Goal: Transaction & Acquisition: Download file/media

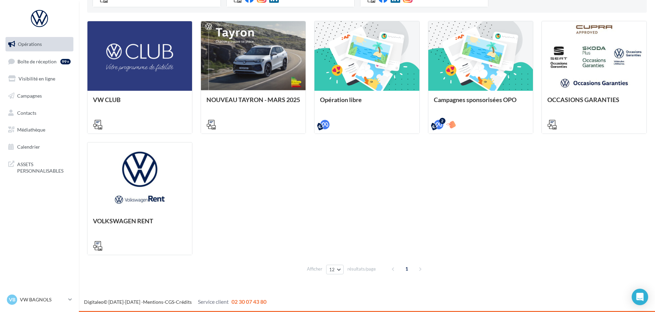
scroll to position [63, 0]
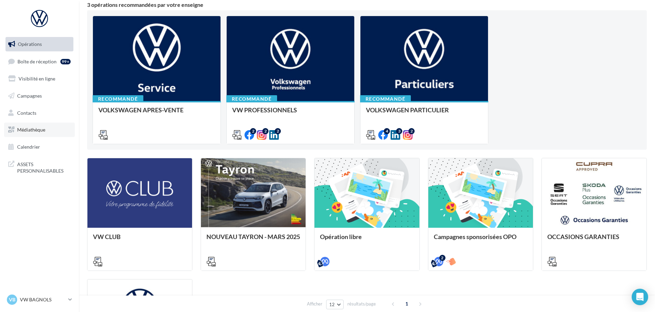
click at [33, 131] on span "Médiathèque" at bounding box center [31, 130] width 28 height 6
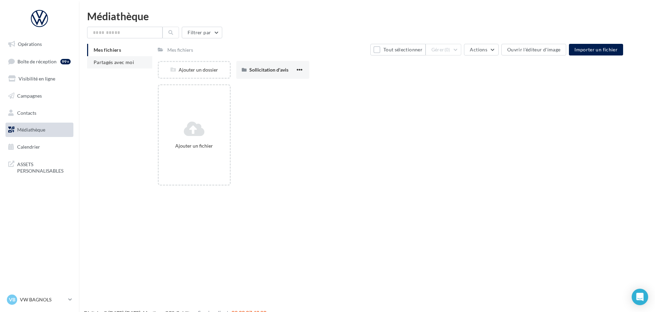
click at [111, 64] on span "Partagés avec moi" at bounding box center [114, 62] width 40 height 6
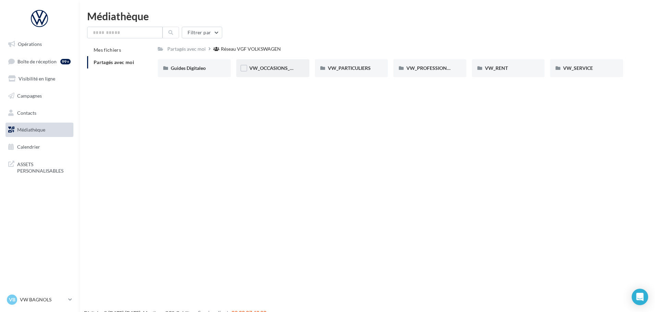
click at [264, 72] on div "VW_OCCASIONS_GARANTIES" at bounding box center [272, 68] width 73 height 18
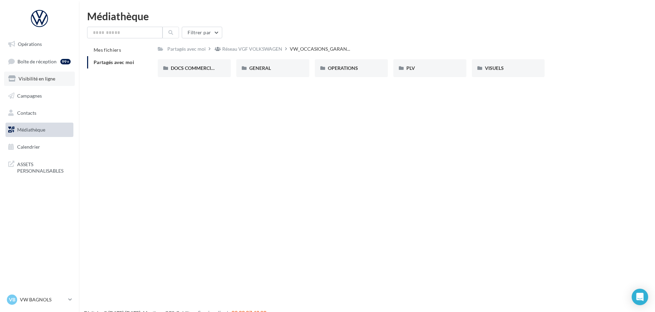
click at [36, 77] on span "Visibilité en ligne" at bounding box center [37, 79] width 37 height 6
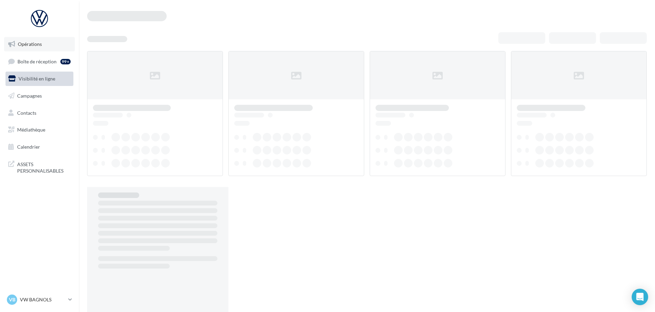
click at [30, 47] on link "Opérations" at bounding box center [39, 44] width 71 height 14
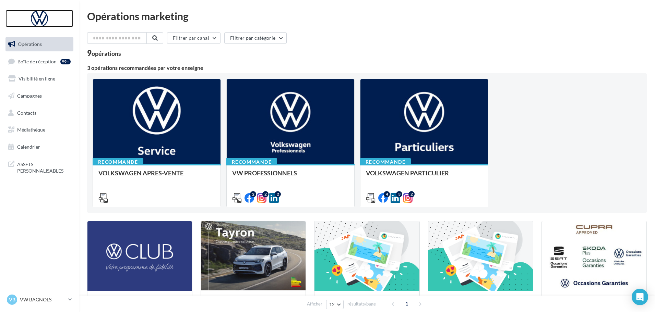
click at [36, 20] on div at bounding box center [39, 18] width 55 height 17
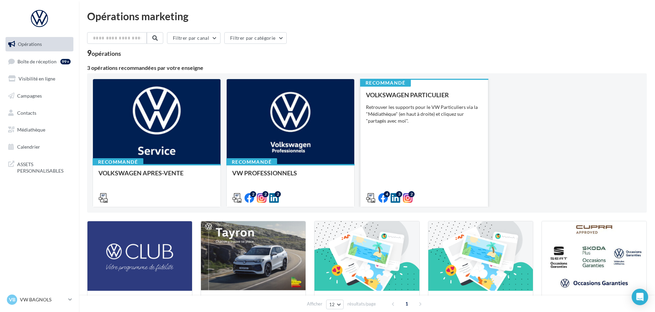
click at [457, 122] on div "Retrouver les supports pour le VW Particuliers via la "Médiathèque" (en haut à …" at bounding box center [424, 114] width 117 height 21
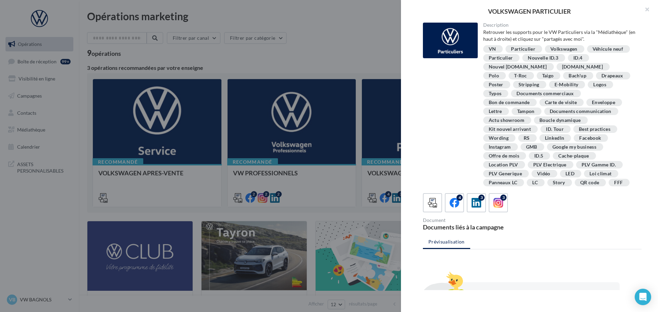
click at [582, 165] on div "PLV Gamme ID." at bounding box center [599, 165] width 35 height 5
click at [457, 155] on div "Description Retrouver les supports pour le VW Particuliers via la "Médiathèque"…" at bounding box center [532, 105] width 219 height 165
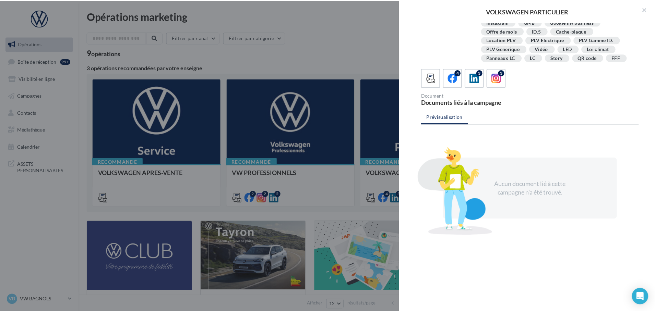
scroll to position [22, 0]
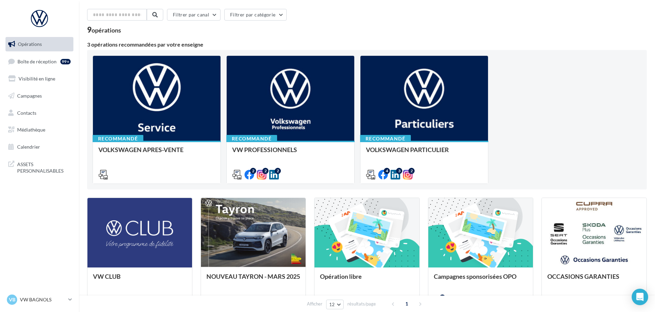
scroll to position [0, 0]
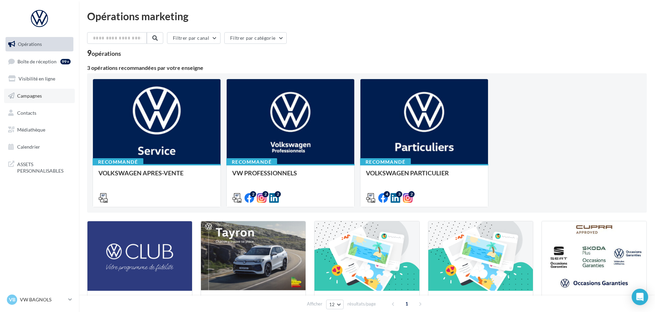
click at [38, 99] on link "Campagnes" at bounding box center [39, 96] width 71 height 14
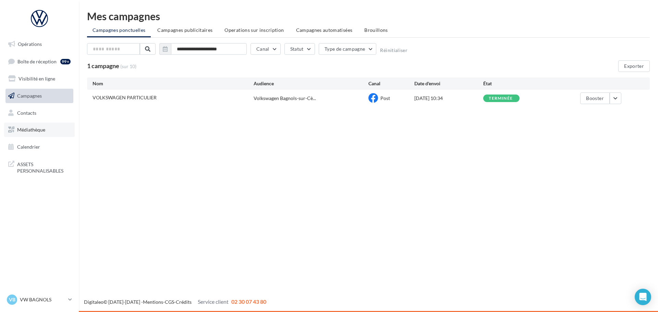
click at [40, 131] on span "Médiathèque" at bounding box center [31, 130] width 28 height 6
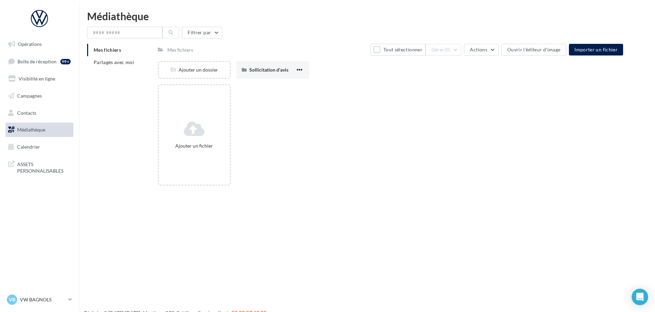
click at [110, 48] on span "Mes fichiers" at bounding box center [107, 50] width 27 height 6
click at [38, 44] on span "Opérations" at bounding box center [30, 44] width 24 height 6
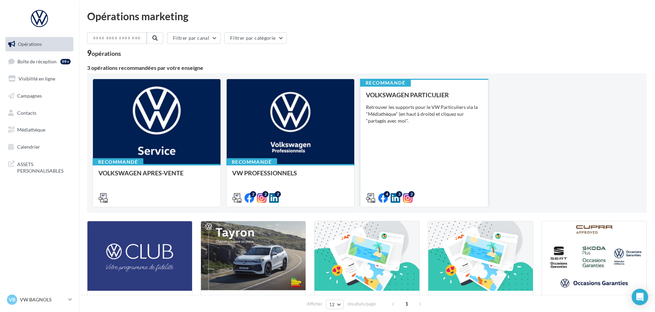
click at [412, 118] on div "Retrouver les supports pour le VW Particuliers via la "Médiathèque" (en haut à …" at bounding box center [424, 114] width 117 height 21
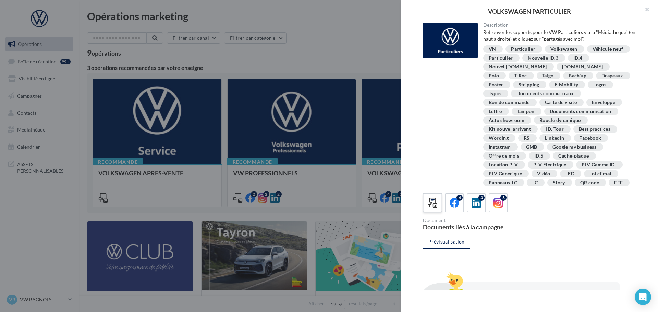
click at [436, 204] on icon at bounding box center [433, 203] width 10 height 10
click at [458, 205] on icon at bounding box center [455, 203] width 10 height 10
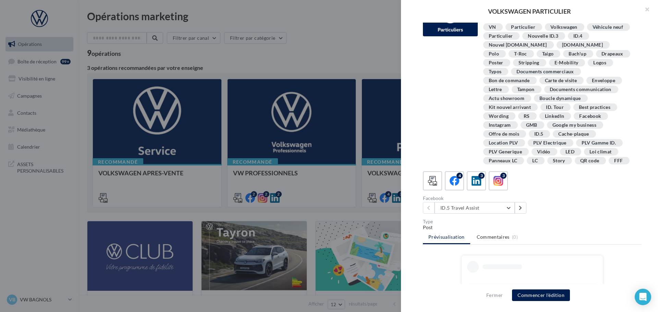
scroll to position [34, 0]
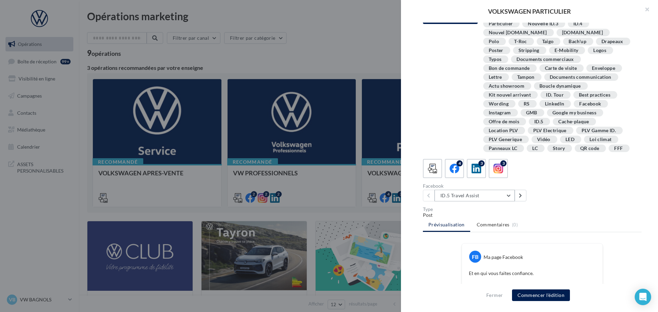
click at [511, 197] on button "ID.5 Travel Assist" at bounding box center [475, 196] width 80 height 12
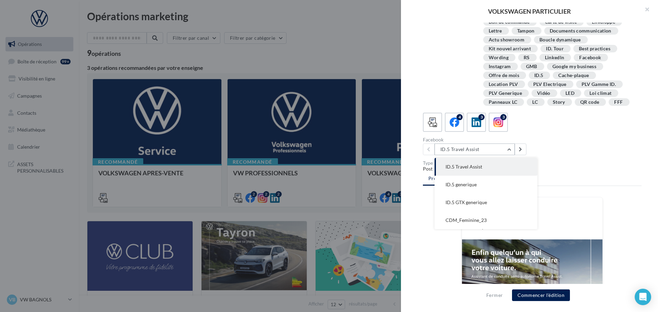
scroll to position [69, 0]
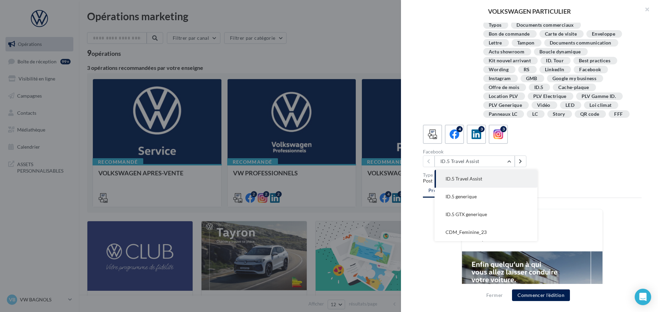
click at [547, 172] on div "Description Retrouver les supports pour le VW Particuliers via la "Médiathèque"…" at bounding box center [532, 157] width 263 height 268
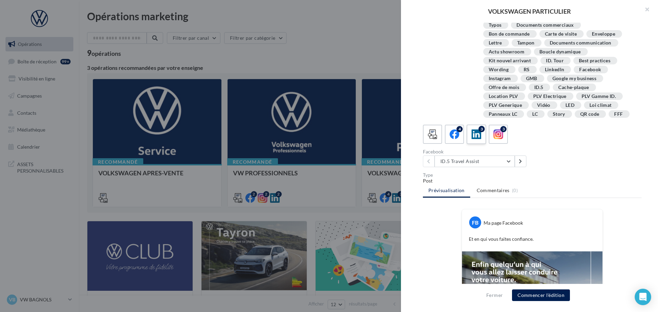
click at [482, 135] on div "3" at bounding box center [476, 134] width 13 height 13
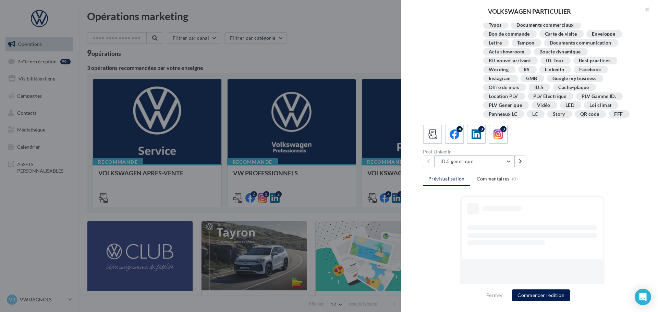
click at [479, 162] on button "ID.5 generique" at bounding box center [475, 162] width 80 height 12
click at [534, 145] on div "4 3 3 Post LinkedIn ID.5 generique ID.5 generique ID.5 GTX generique CDM_Femini…" at bounding box center [532, 146] width 219 height 43
click at [503, 140] on span at bounding box center [499, 135] width 10 height 11
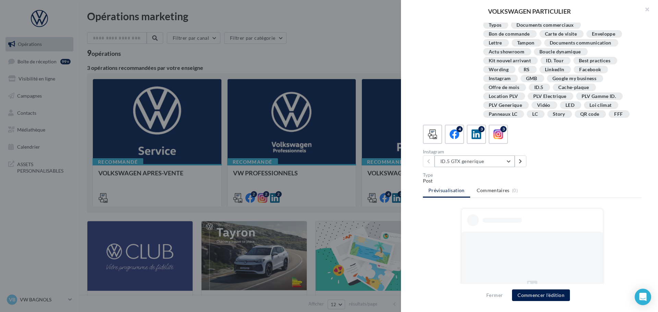
click at [487, 165] on button "ID.5 GTX generique" at bounding box center [475, 162] width 80 height 12
click at [540, 159] on div "Instagram ID.5 GTX generique ID.5 GTX generique CDM_Feminine_23 taigo" at bounding box center [535, 158] width 224 height 18
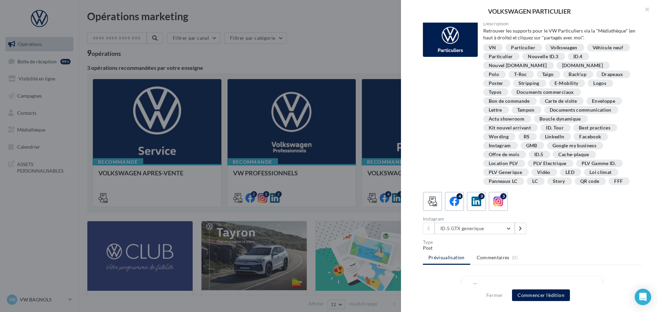
scroll to position [0, 0]
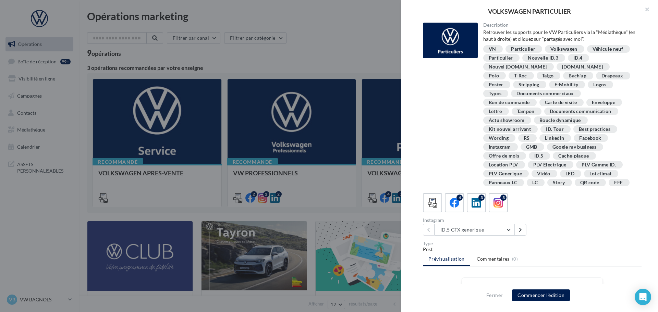
click at [582, 165] on div "PLV Gamme ID." at bounding box center [599, 165] width 35 height 5
click at [495, 48] on div "VN" at bounding box center [493, 49] width 9 height 7
click at [526, 48] on div "Particulier" at bounding box center [523, 49] width 24 height 5
click at [557, 50] on div "Volkswagen" at bounding box center [564, 49] width 27 height 5
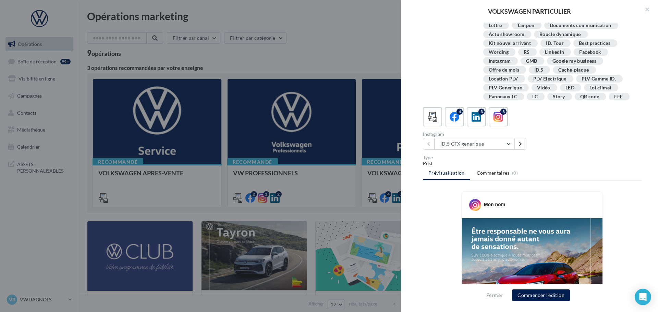
scroll to position [92, 0]
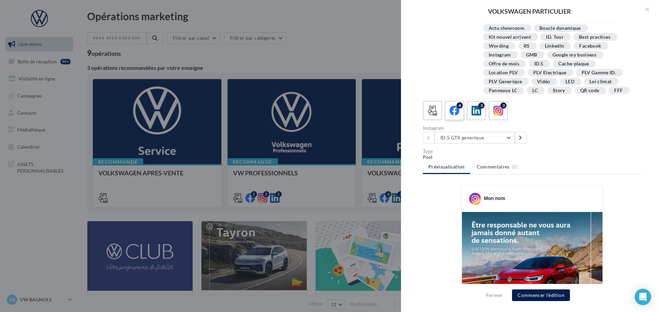
click at [454, 109] on icon at bounding box center [455, 111] width 10 height 10
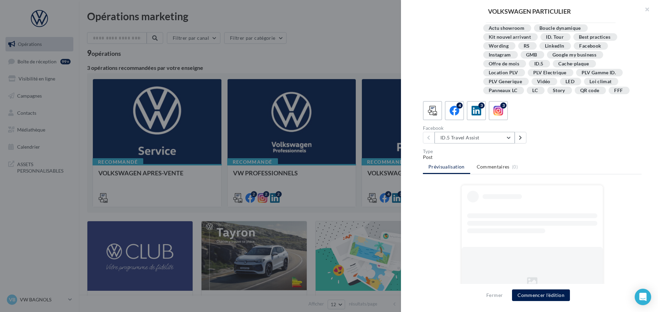
click at [458, 137] on button "ID.5 Travel Assist" at bounding box center [475, 138] width 80 height 12
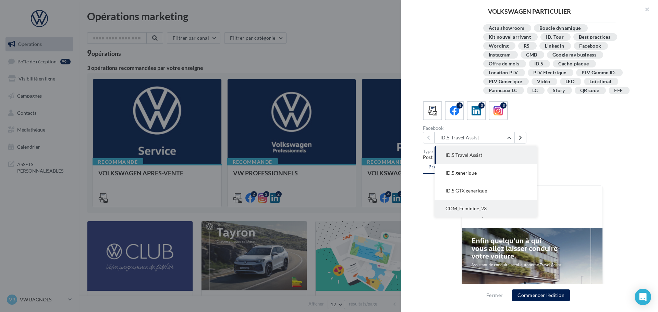
click at [478, 208] on span "CDM_Feminine_23" at bounding box center [466, 209] width 41 height 6
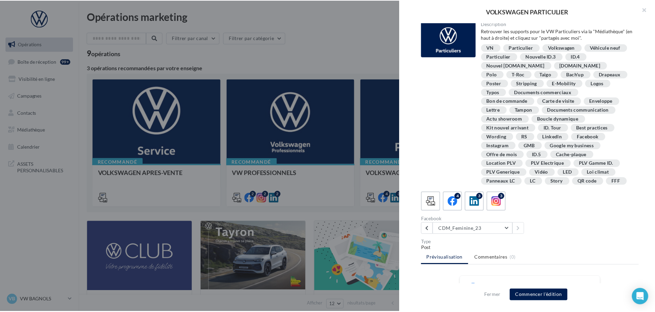
scroll to position [0, 0]
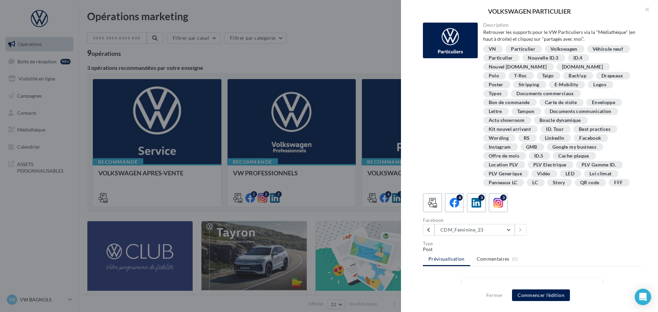
click at [465, 47] on div at bounding box center [450, 41] width 55 height 36
click at [643, 8] on button "button" at bounding box center [644, 10] width 27 height 21
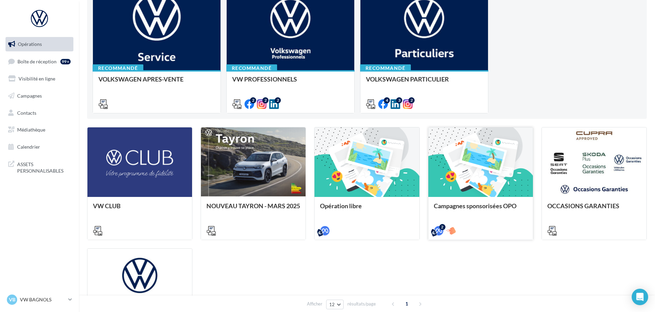
scroll to position [103, 0]
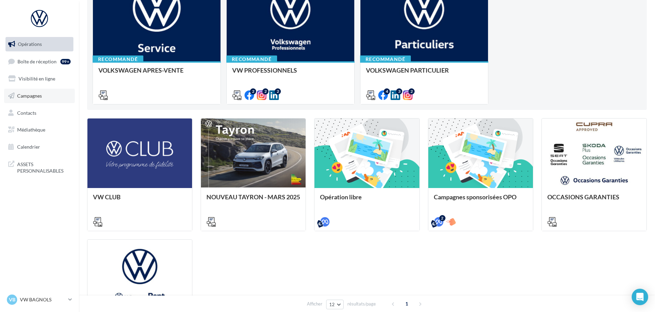
click at [27, 100] on link "Campagnes" at bounding box center [39, 96] width 71 height 14
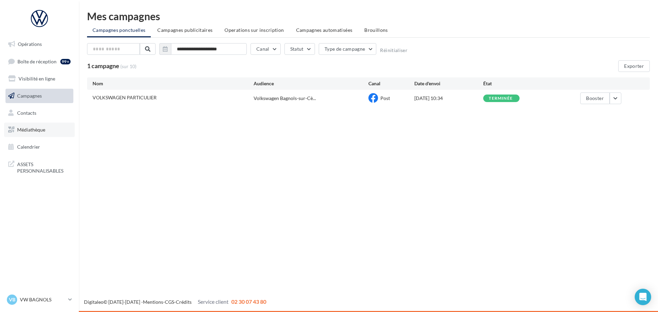
click at [41, 133] on span "Médiathèque" at bounding box center [31, 130] width 28 height 6
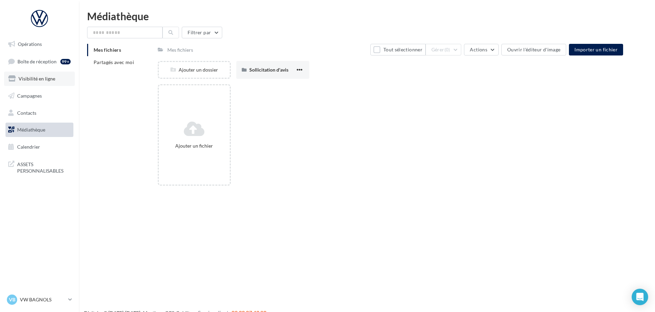
click at [30, 81] on span "Visibilité en ligne" at bounding box center [37, 79] width 37 height 6
click at [26, 95] on span "Campagnes" at bounding box center [29, 96] width 25 height 6
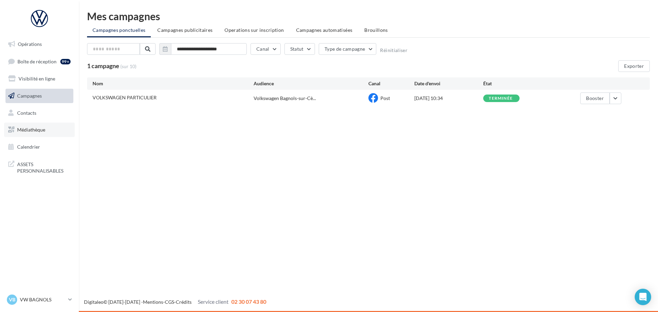
click at [35, 132] on span "Médiathèque" at bounding box center [31, 130] width 28 height 6
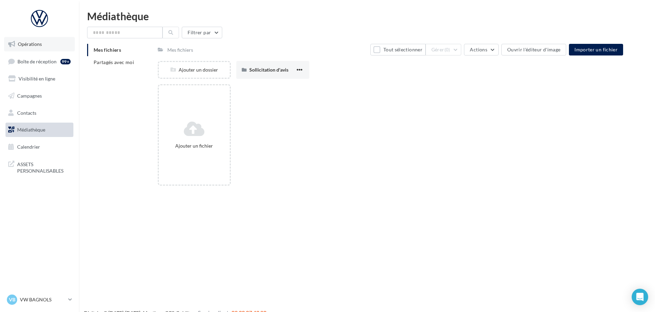
click at [43, 48] on link "Opérations" at bounding box center [39, 44] width 71 height 14
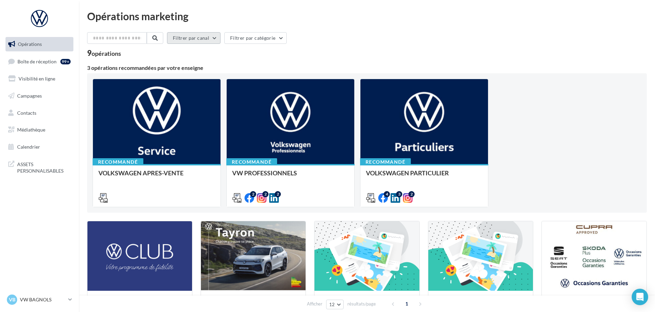
click at [198, 39] on button "Filtrer par canal" at bounding box center [193, 38] width 53 height 12
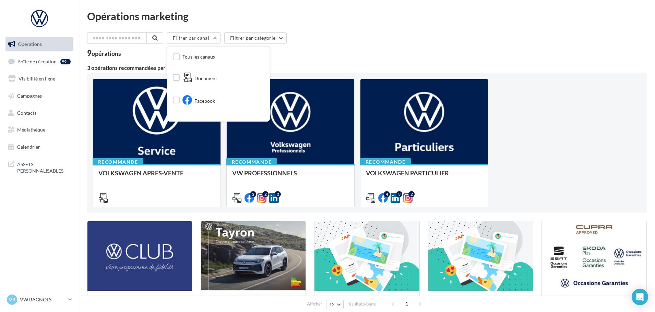
click at [371, 35] on div "Filtrer par canal Tous les canaux Document Facebook Instagram Post LinkedIn Met…" at bounding box center [367, 39] width 560 height 14
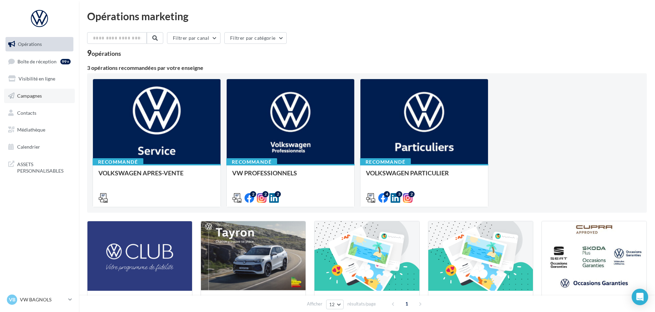
click at [34, 96] on span "Campagnes" at bounding box center [29, 96] width 25 height 6
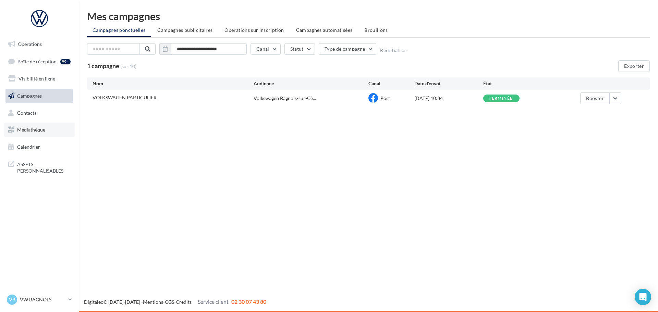
click at [37, 132] on span "Médiathèque" at bounding box center [31, 130] width 28 height 6
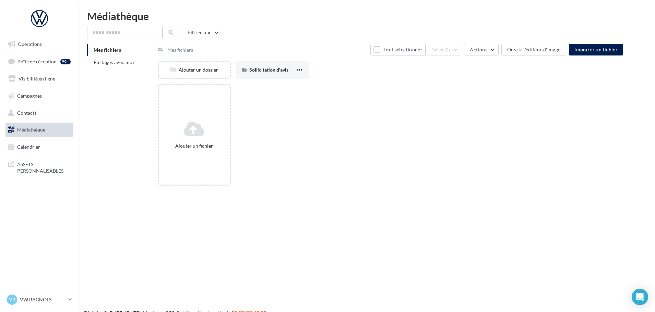
click at [109, 48] on span "Mes fichiers" at bounding box center [107, 50] width 27 height 6
click at [110, 62] on span "Partagés avec moi" at bounding box center [114, 62] width 40 height 6
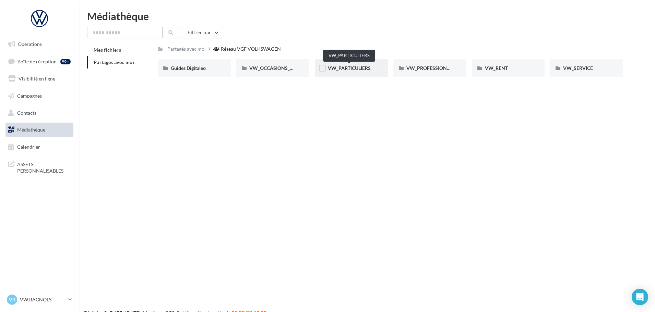
click at [357, 69] on span "VW_PARTICULIERS" at bounding box center [349, 68] width 43 height 6
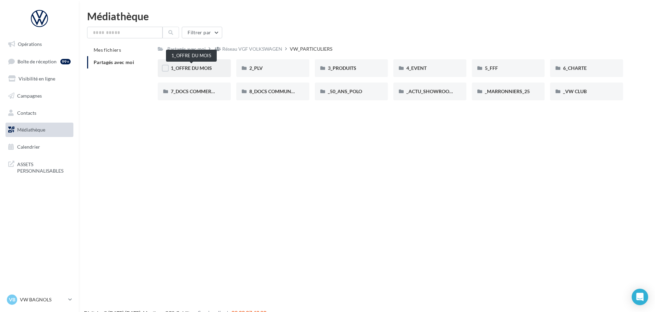
click at [199, 69] on span "1_OFFRE DU MOIS" at bounding box center [191, 68] width 41 height 6
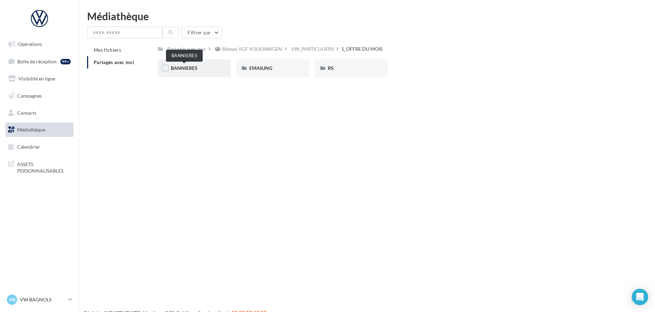
click at [191, 70] on span "BANNIERES" at bounding box center [184, 68] width 27 height 6
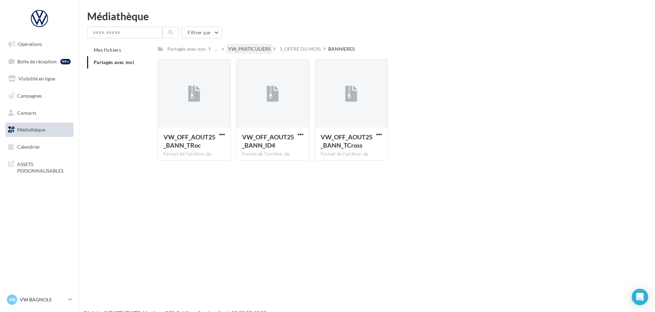
click at [250, 50] on div "VW_PARTICULIERS" at bounding box center [249, 49] width 43 height 7
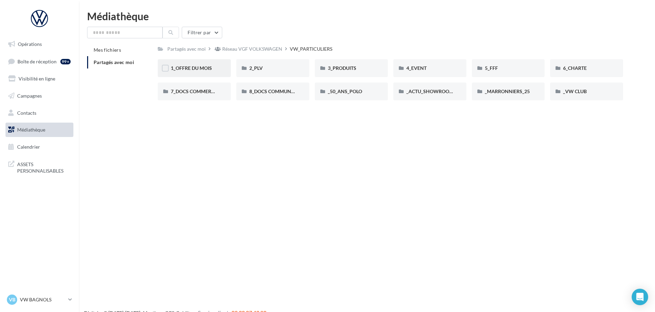
click at [207, 72] on div "1_OFFRE DU MOIS" at bounding box center [194, 68] width 73 height 18
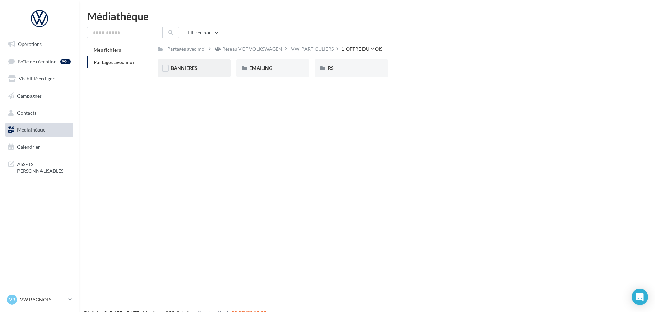
click at [205, 70] on div "BANNIERES" at bounding box center [194, 68] width 47 height 7
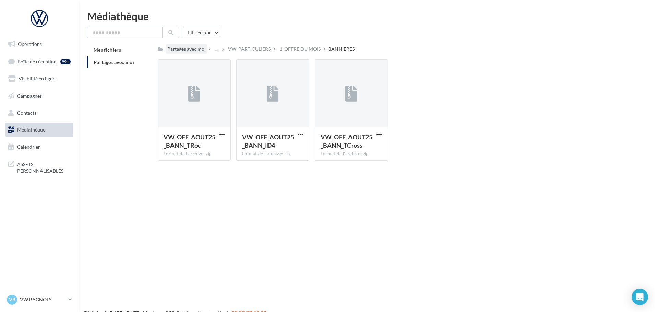
click at [176, 49] on div "Partagés avec moi" at bounding box center [186, 49] width 38 height 7
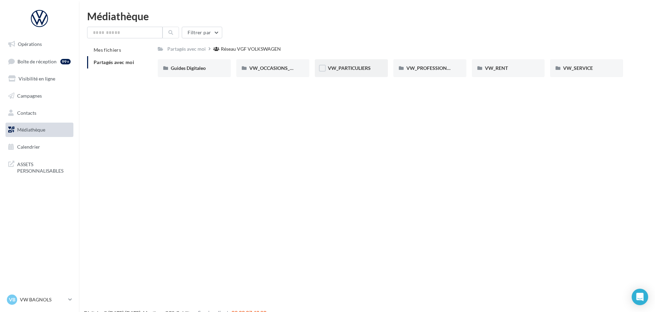
click at [362, 72] on div "VW_PARTICULIERS" at bounding box center [351, 68] width 73 height 18
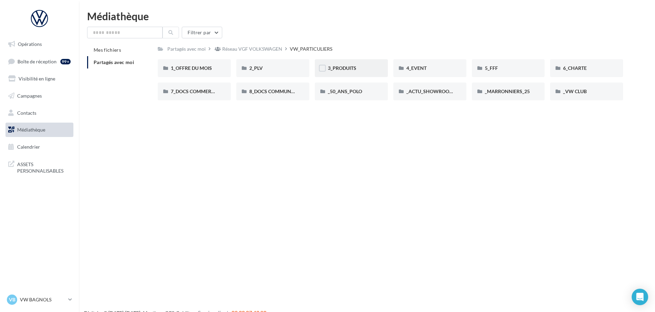
click at [349, 72] on div "3_PRODUITS" at bounding box center [351, 68] width 73 height 18
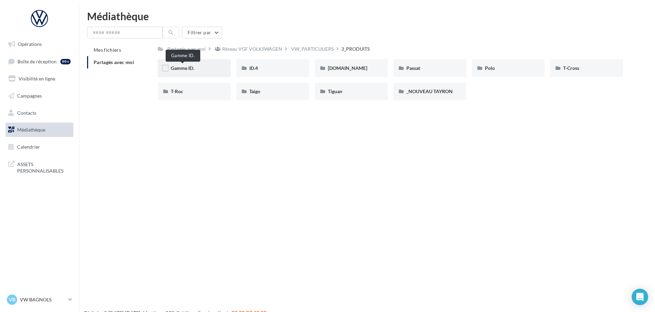
click at [177, 67] on span "Gamme ID." at bounding box center [182, 68] width 23 height 6
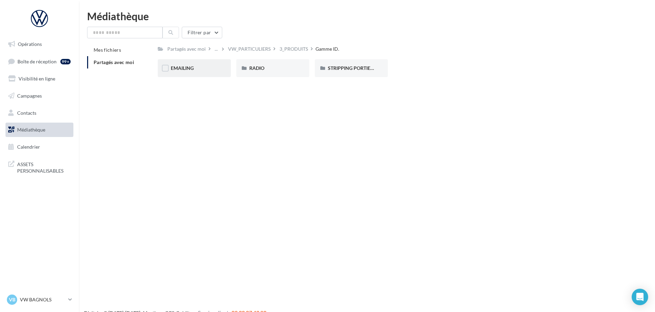
click at [169, 69] on div "EMAILING" at bounding box center [194, 68] width 73 height 18
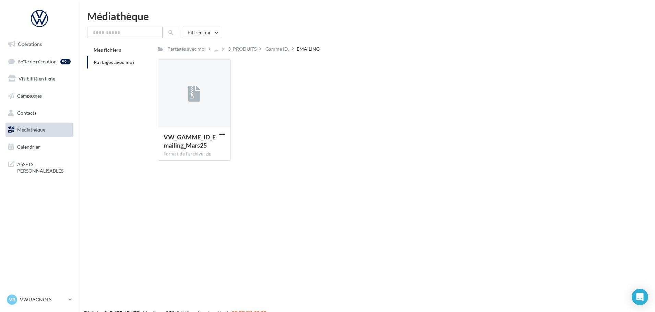
click at [280, 130] on div "VW_GAMME_ID_Emailing_Mars25 Format de l'archive: zip VW_GAMME_ID_Emailing_Mars25" at bounding box center [393, 112] width 471 height 107
click at [247, 47] on div "3_PRODUITS" at bounding box center [242, 49] width 28 height 7
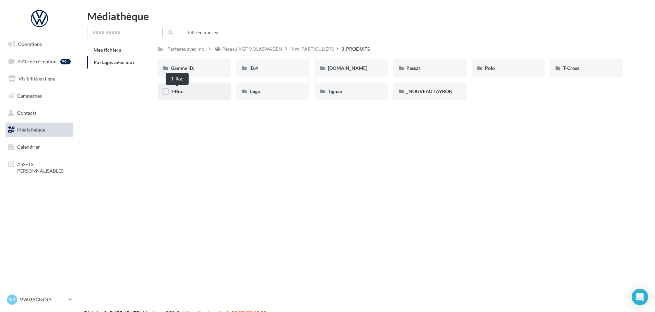
click at [173, 90] on span "T-Roc" at bounding box center [177, 91] width 12 height 6
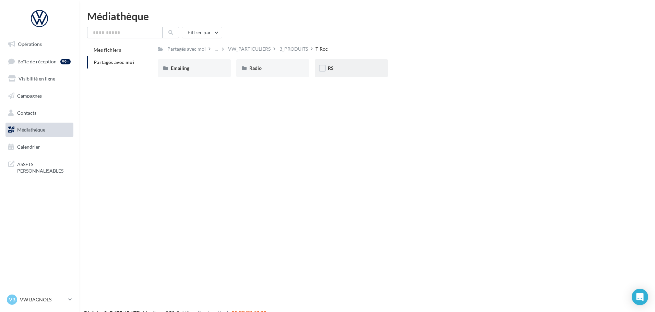
click at [326, 64] on div "RS" at bounding box center [351, 68] width 73 height 18
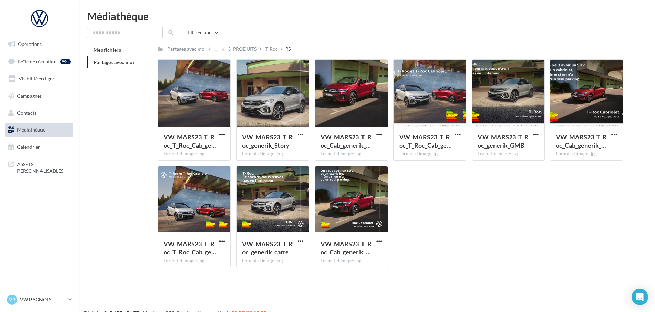
click at [445, 201] on div "VW_MARS23_T_Roc_T_Roc_Cab_ge… Format d'image: jpg VW_MARS23_T_Roc_T_Roc_Cab_gen…" at bounding box center [393, 166] width 471 height 214
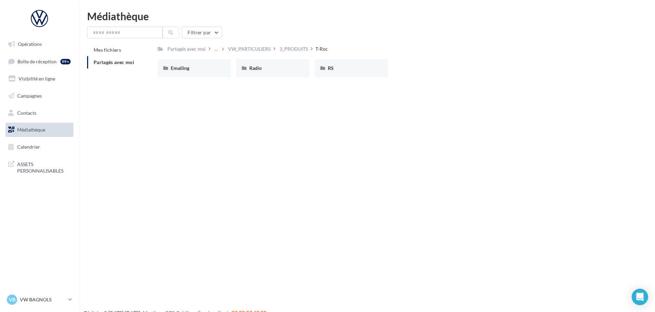
click at [113, 61] on span "Partagés avec moi" at bounding box center [114, 62] width 40 height 6
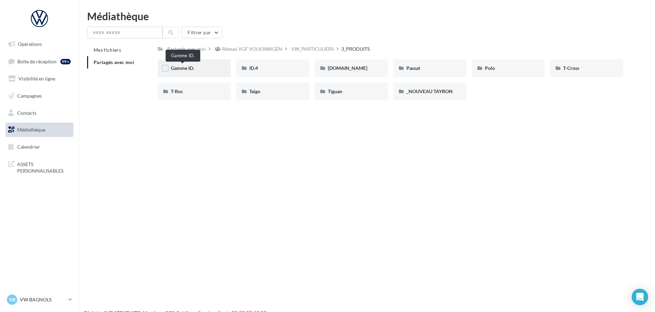
click at [182, 69] on span "Gamme ID." at bounding box center [182, 68] width 23 height 6
click at [187, 70] on span "Gamme ID." at bounding box center [182, 68] width 23 height 6
click at [482, 72] on div at bounding box center [479, 69] width 7 height 9
click at [487, 68] on span "Polo" at bounding box center [490, 68] width 10 height 6
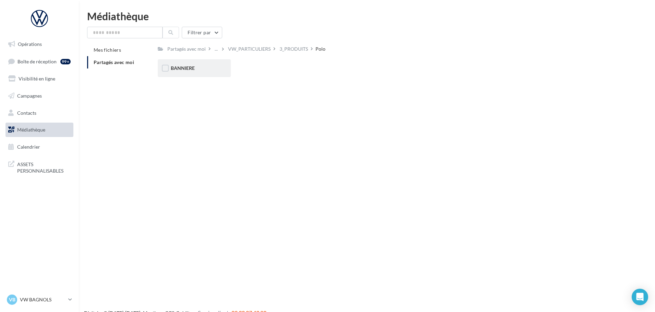
click at [196, 67] on div "BANNIERE" at bounding box center [194, 68] width 47 height 7
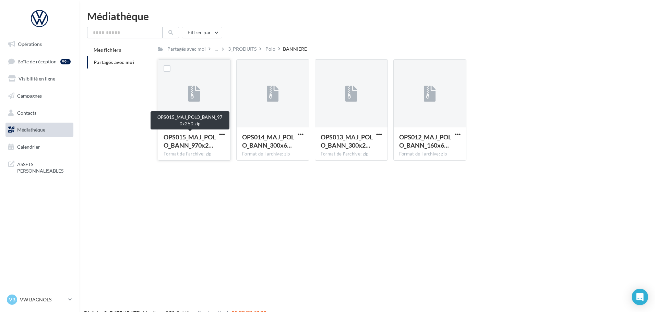
click at [199, 143] on span "OPS015_MAJ_POLO_BANN_970x2…" at bounding box center [190, 141] width 52 height 16
click at [179, 142] on span "OPS015_MAJ_POLO_BANN_970x2…" at bounding box center [190, 141] width 52 height 16
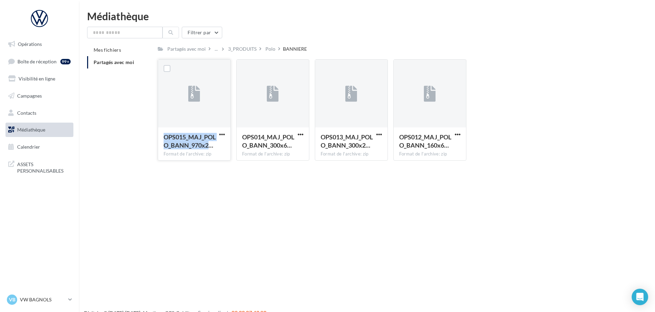
click at [179, 142] on span "OPS015_MAJ_POLO_BANN_970x2…" at bounding box center [190, 141] width 52 height 16
click at [107, 50] on span "Mes fichiers" at bounding box center [107, 50] width 27 height 6
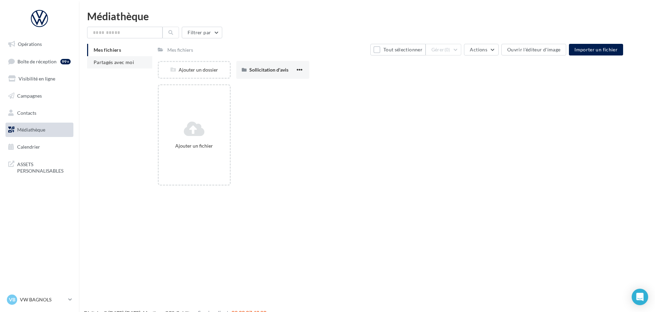
click at [99, 62] on span "Partagés avec moi" at bounding box center [114, 62] width 40 height 6
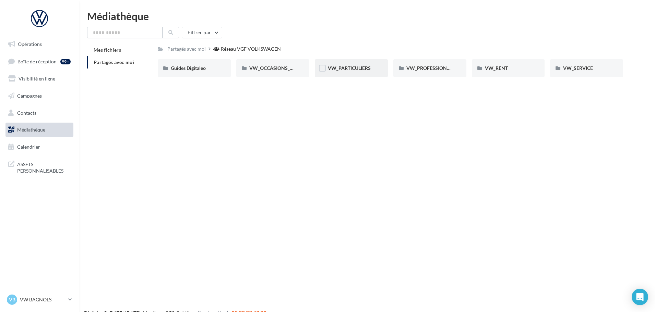
click at [360, 75] on div "VW_PARTICULIERS" at bounding box center [351, 68] width 73 height 18
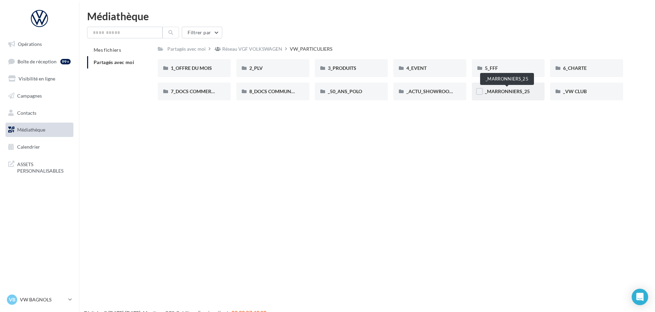
click at [515, 92] on span "_MARRONNIERS_25" at bounding box center [507, 91] width 45 height 6
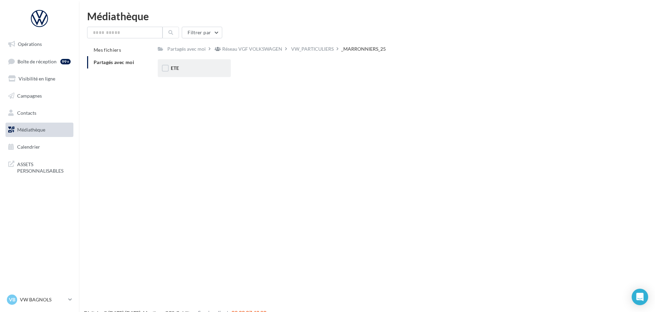
click at [192, 68] on div "ETE" at bounding box center [194, 68] width 47 height 7
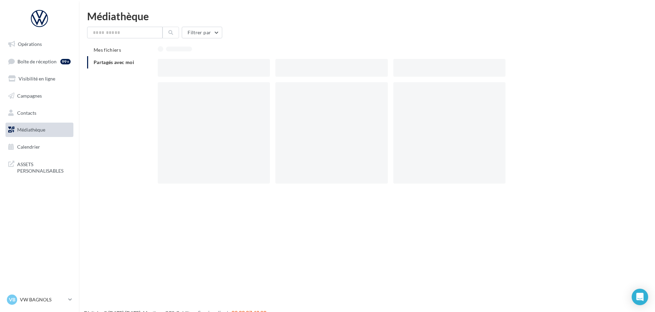
click at [192, 68] on div at bounding box center [214, 68] width 112 height 18
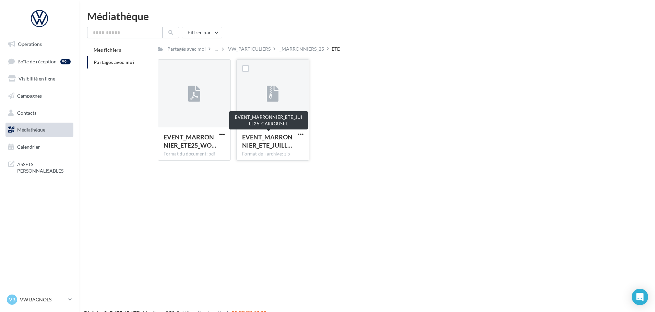
click at [262, 145] on span "EVENT_MARRONNIER_ETE_JUILL…" at bounding box center [267, 141] width 50 height 16
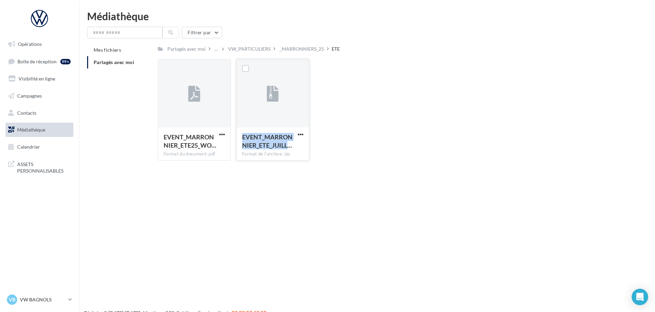
click at [262, 145] on span "EVENT_MARRONNIER_ETE_JUILL…" at bounding box center [267, 141] width 50 height 16
click at [388, 101] on div "EVENT_MARRONNIER_ETE25_WO… Format du document: pdf EVENT_MARRONNIER_ETE25_WORDI…" at bounding box center [393, 112] width 471 height 107
click at [120, 60] on span "Partagés avec moi" at bounding box center [114, 62] width 40 height 6
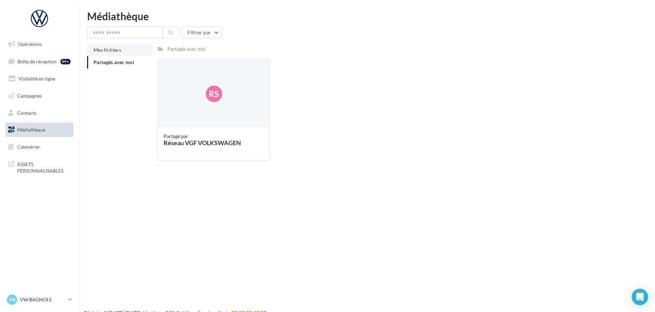
click at [124, 52] on li "Mes fichiers" at bounding box center [119, 50] width 65 height 12
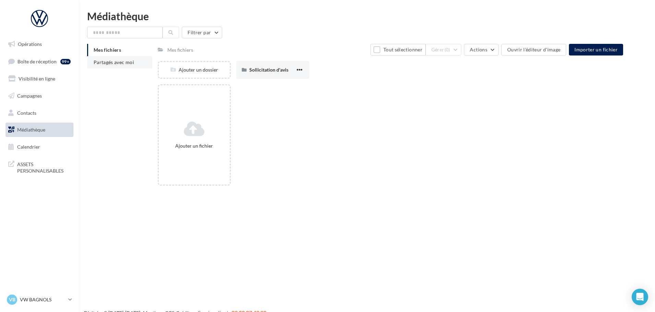
click at [126, 61] on span "Partagés avec moi" at bounding box center [114, 62] width 40 height 6
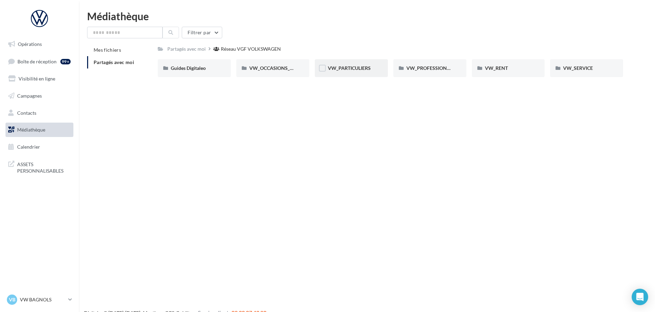
click at [351, 64] on div "VW_PARTICULIERS" at bounding box center [351, 68] width 73 height 18
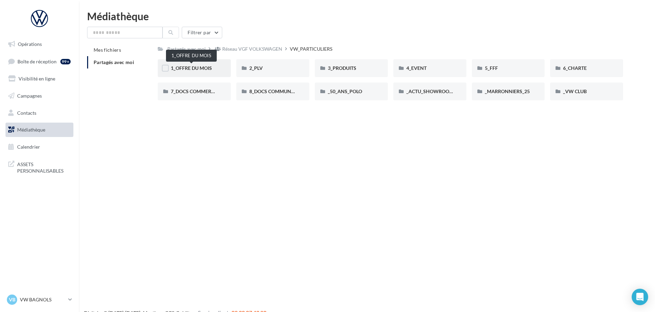
click at [190, 67] on span "1_OFFRE DU MOIS" at bounding box center [191, 68] width 41 height 6
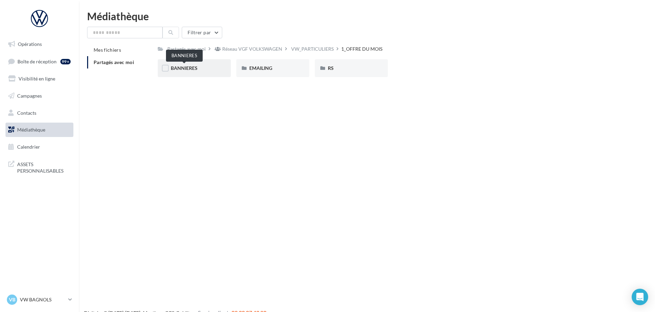
click at [190, 70] on span "BANNIERES" at bounding box center [184, 68] width 27 height 6
click at [333, 71] on div "RS" at bounding box center [351, 68] width 47 height 7
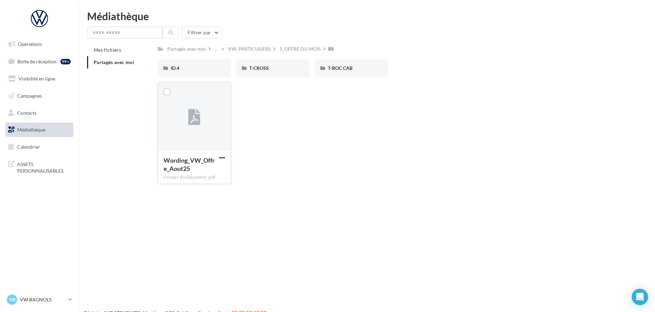
click at [192, 163] on span "Wording_VW_Offre_Aout25" at bounding box center [189, 165] width 51 height 16
click at [294, 155] on div "Wording_VW_Offre_Aout25 Format du document: pdf Wording_VW_Offre_Aout25" at bounding box center [393, 136] width 471 height 107
click at [212, 160] on span "Wording_VW_Offre_Aout25" at bounding box center [189, 165] width 51 height 16
click at [171, 94] on div at bounding box center [167, 92] width 18 height 18
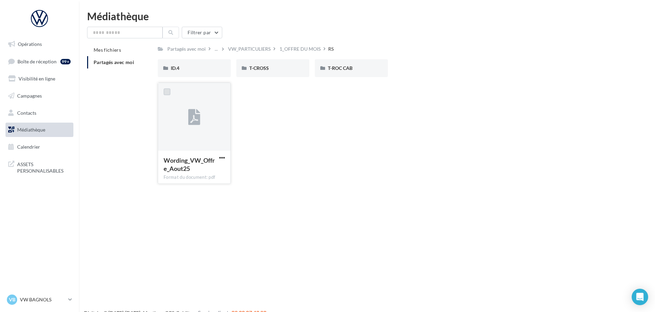
click at [166, 93] on label at bounding box center [167, 91] width 7 height 7
click at [177, 165] on span "Wording_VW_Offre_Aout25" at bounding box center [189, 165] width 51 height 16
drag, startPoint x: 177, startPoint y: 165, endPoint x: 288, endPoint y: 190, distance: 113.3
click at [288, 190] on div "Opérations Boîte de réception 99+ Visibilité en ligne Campagnes Contacts Médiat…" at bounding box center [327, 167] width 655 height 312
click at [223, 158] on span "button" at bounding box center [222, 158] width 6 height 6
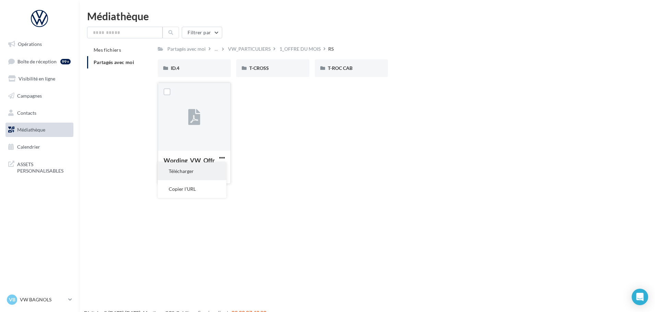
click at [210, 172] on button "Télécharger" at bounding box center [192, 172] width 69 height 18
click at [179, 71] on span "ID.4" at bounding box center [175, 68] width 9 height 6
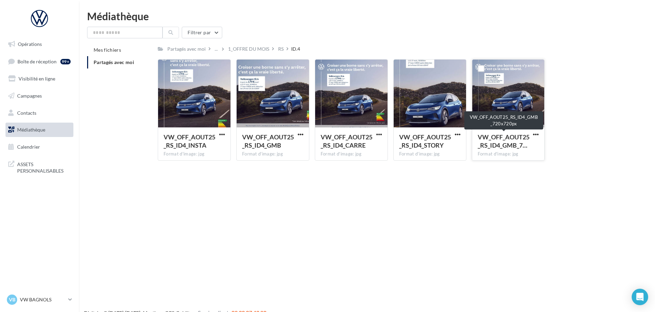
click at [506, 140] on span "VW_OFF_AOUT25_RS_ID4_GMB_7…" at bounding box center [504, 141] width 52 height 16
click at [537, 134] on span "button" at bounding box center [536, 135] width 6 height 6
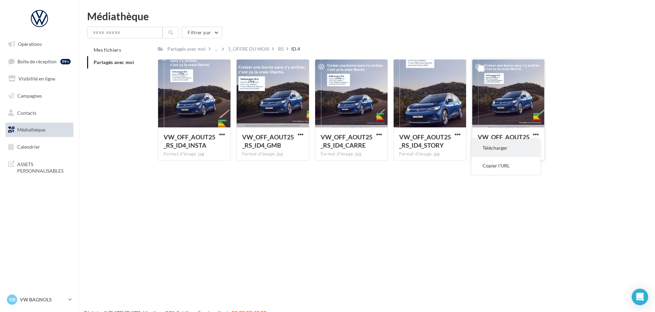
click at [522, 151] on button "Télécharger" at bounding box center [505, 148] width 69 height 18
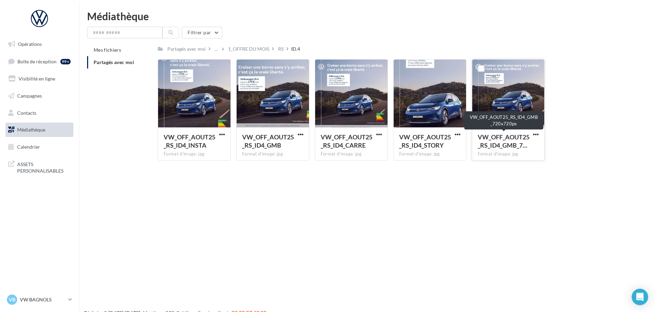
click at [503, 133] on span "VW_OFF_AOUT25_RS_ID4_GMB_7…" at bounding box center [504, 141] width 52 height 16
click at [536, 133] on span "button" at bounding box center [536, 135] width 6 height 6
click at [611, 137] on div "VW_OFF_AOUT25_RS_ID4_INSTA Format d'image: jpg VW_OFF_AOUT25_RS_ID4_INSTA VW_OF…" at bounding box center [393, 112] width 471 height 107
